Goal: Check status: Check status

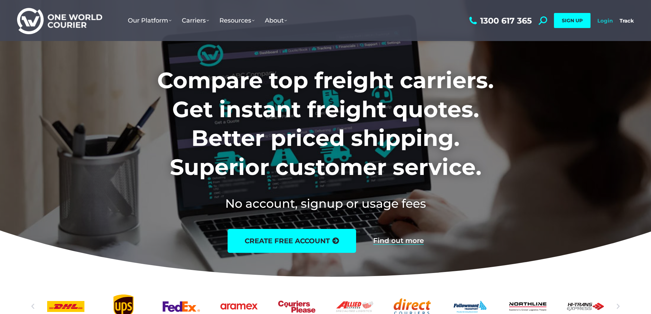
click at [605, 19] on link "Login" at bounding box center [605, 20] width 15 height 6
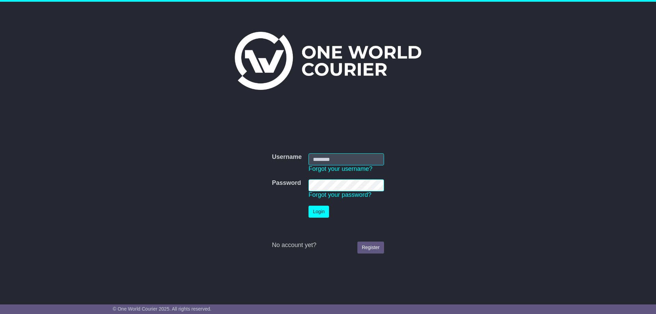
type input "**********"
click at [311, 212] on button "Login" at bounding box center [319, 212] width 21 height 12
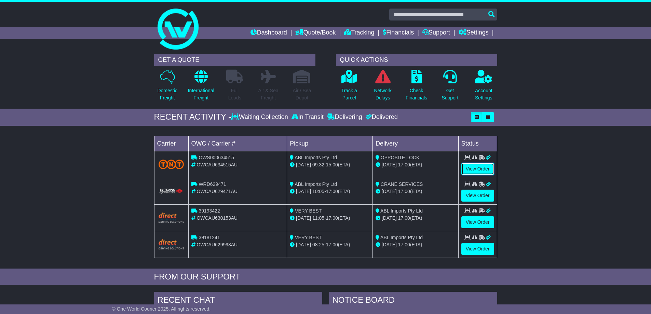
click at [472, 165] on link "View Order" at bounding box center [478, 169] width 33 height 12
